Goal: Find specific page/section

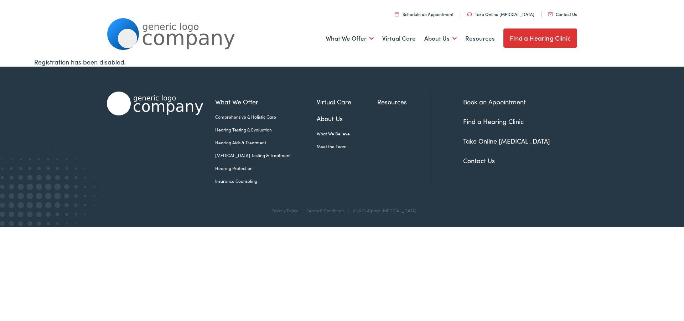
click at [560, 15] on link "Contact Us" at bounding box center [562, 14] width 29 height 6
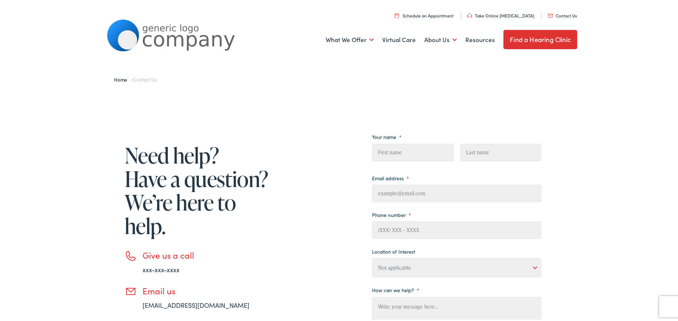
click at [543, 38] on link "Find a Hearing Clinic" at bounding box center [541, 38] width 74 height 19
